Goal: Information Seeking & Learning: Understand process/instructions

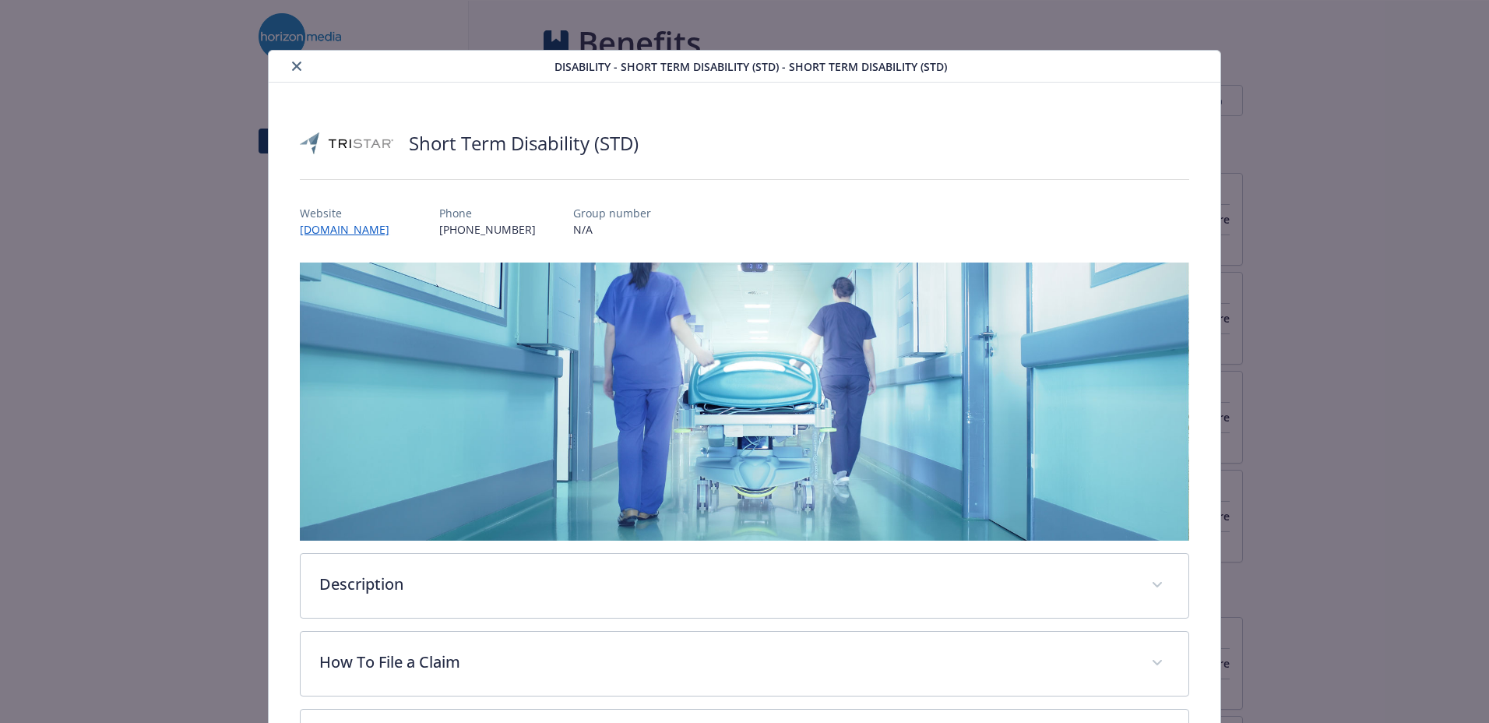
click at [292, 62] on icon "close" at bounding box center [296, 66] width 9 height 9
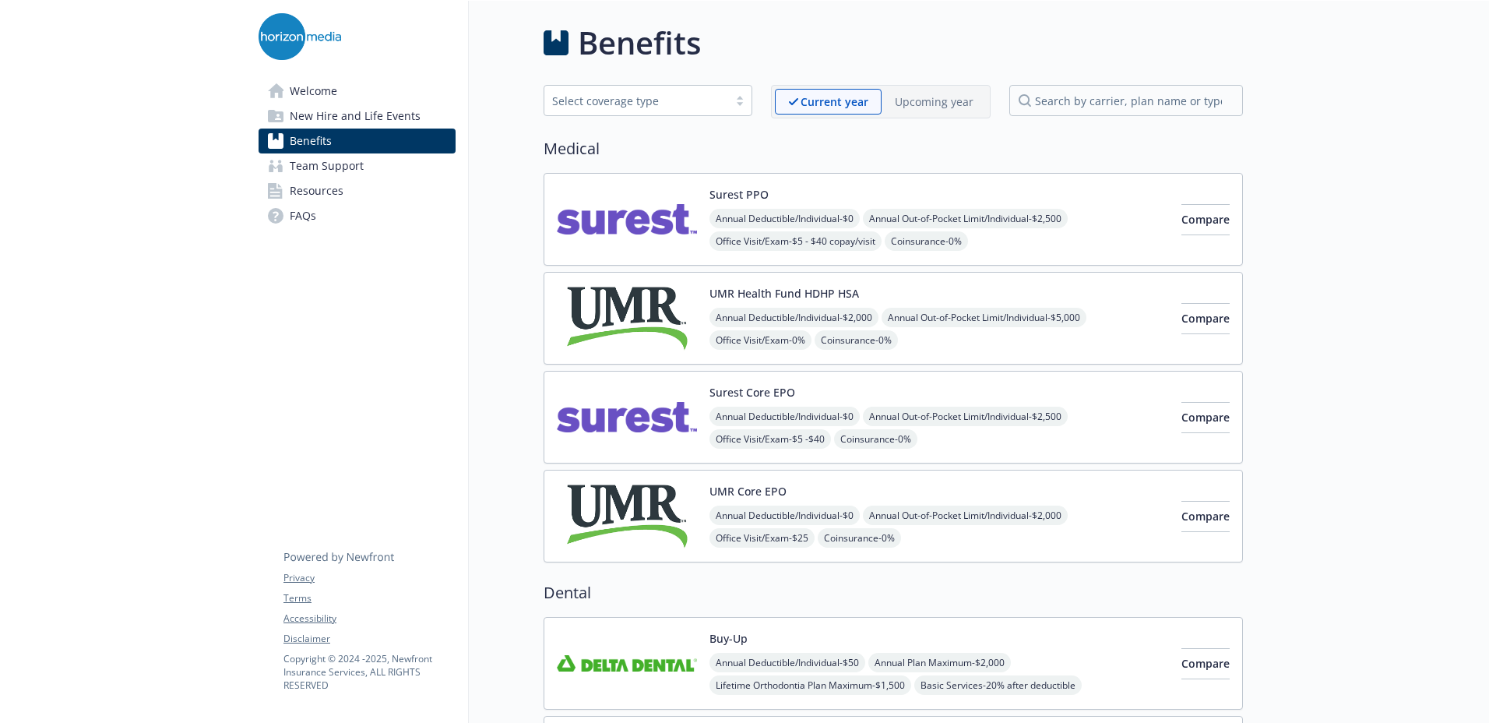
click at [382, 111] on span "New Hire and Life Events" at bounding box center [355, 116] width 131 height 25
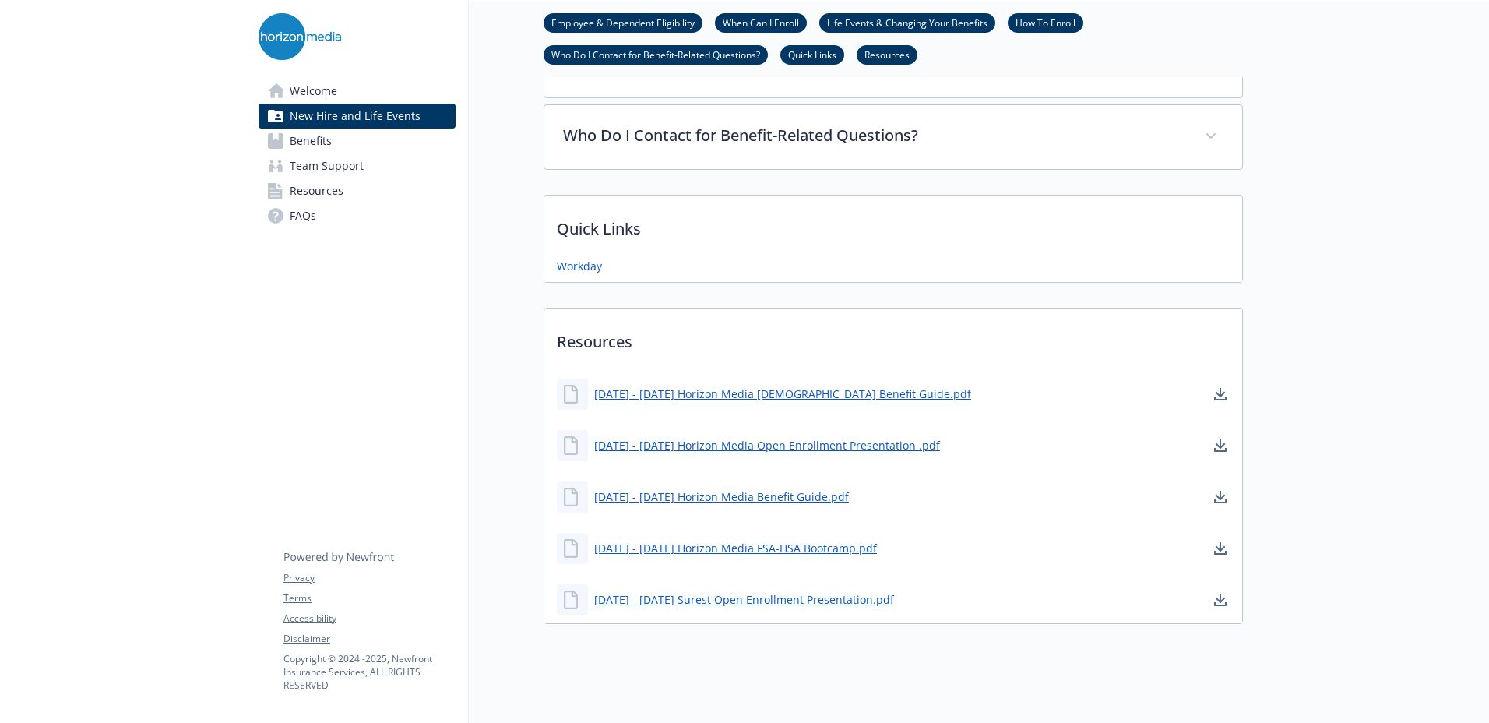
scroll to position [779, 0]
